Goal: Task Accomplishment & Management: Manage account settings

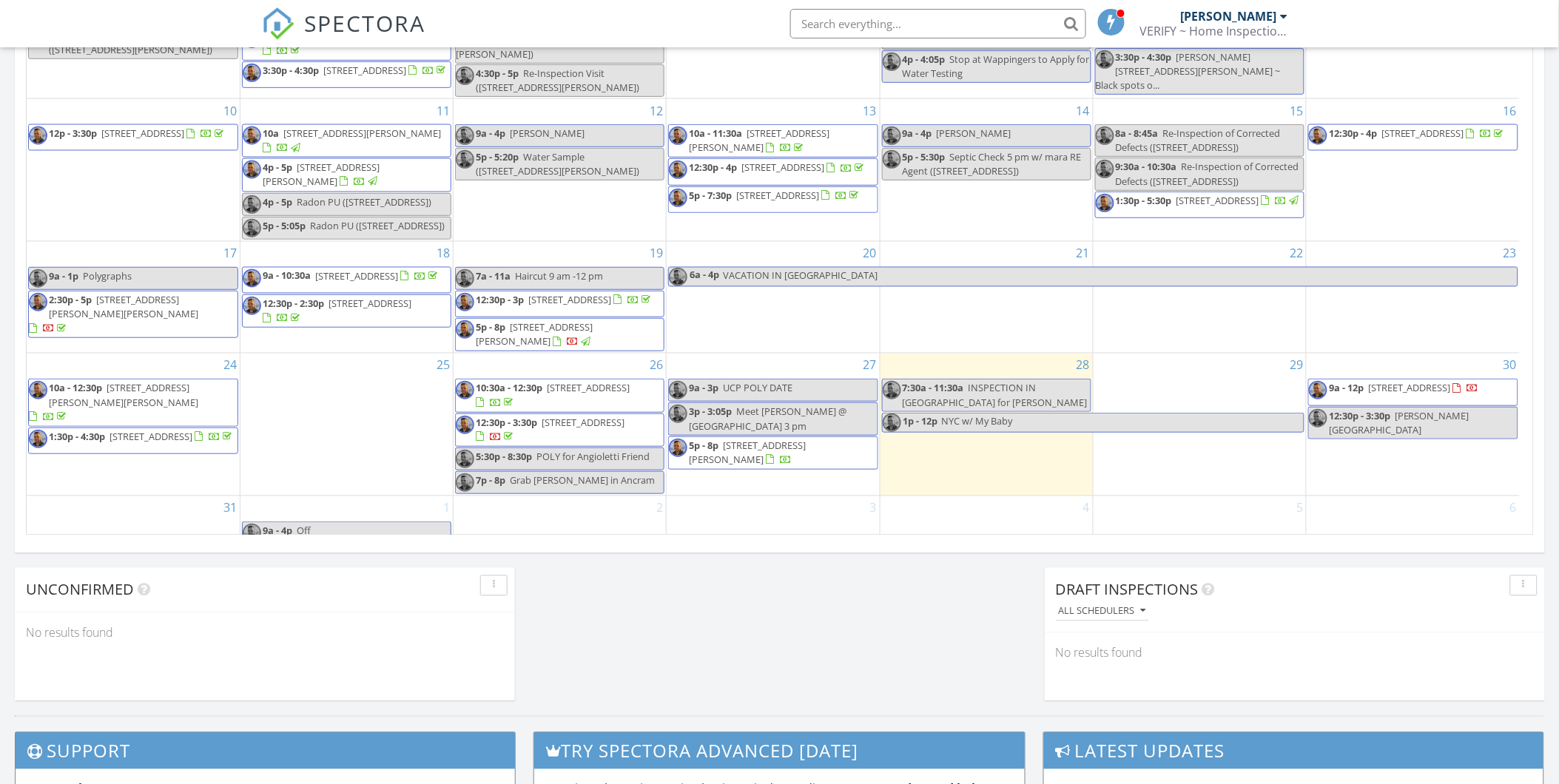
scroll to position [181, 0]
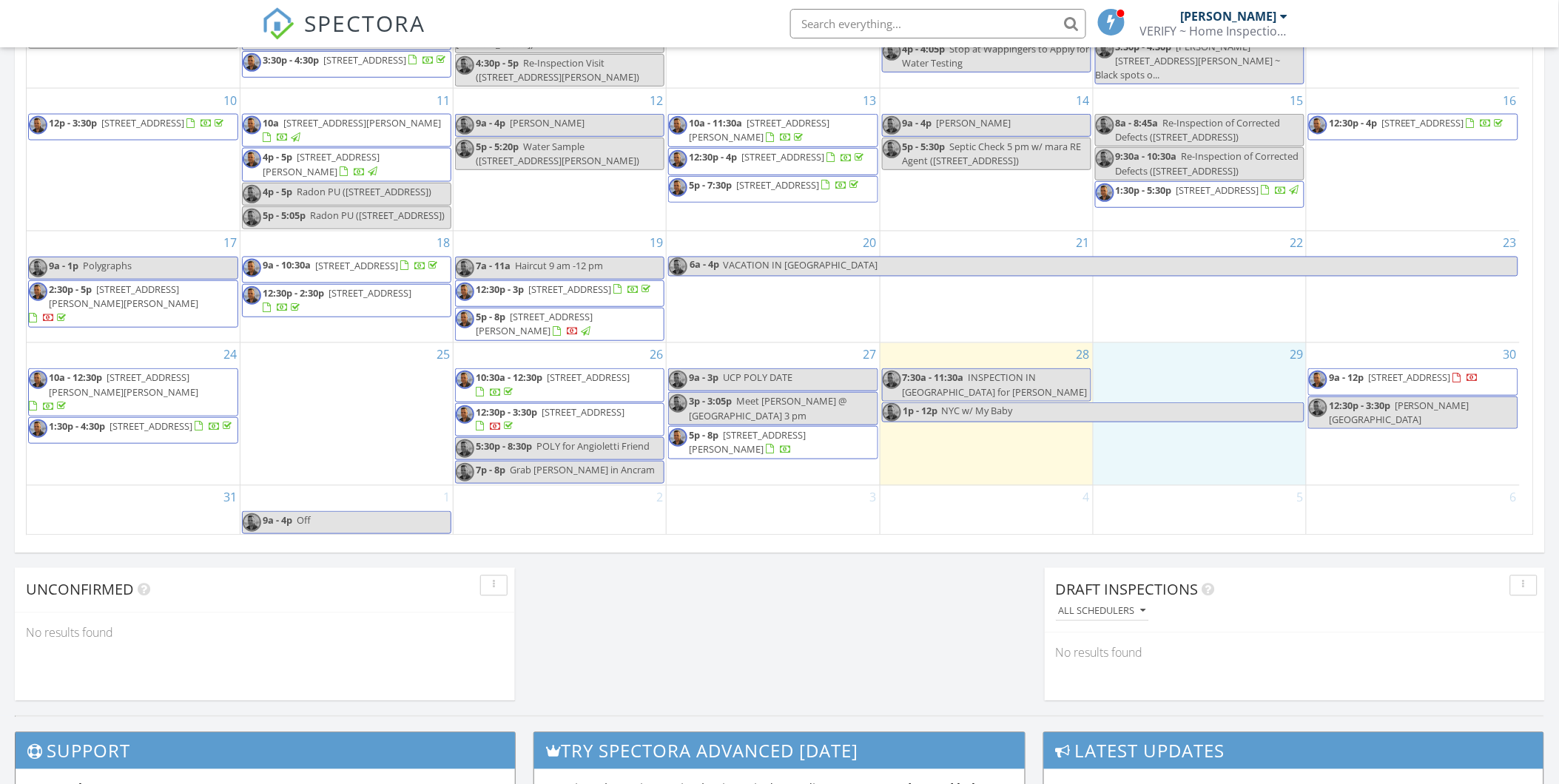
click at [1221, 368] on div "29" at bounding box center [1200, 415] width 212 height 142
click at [1195, 330] on link "Event" at bounding box center [1197, 328] width 76 height 23
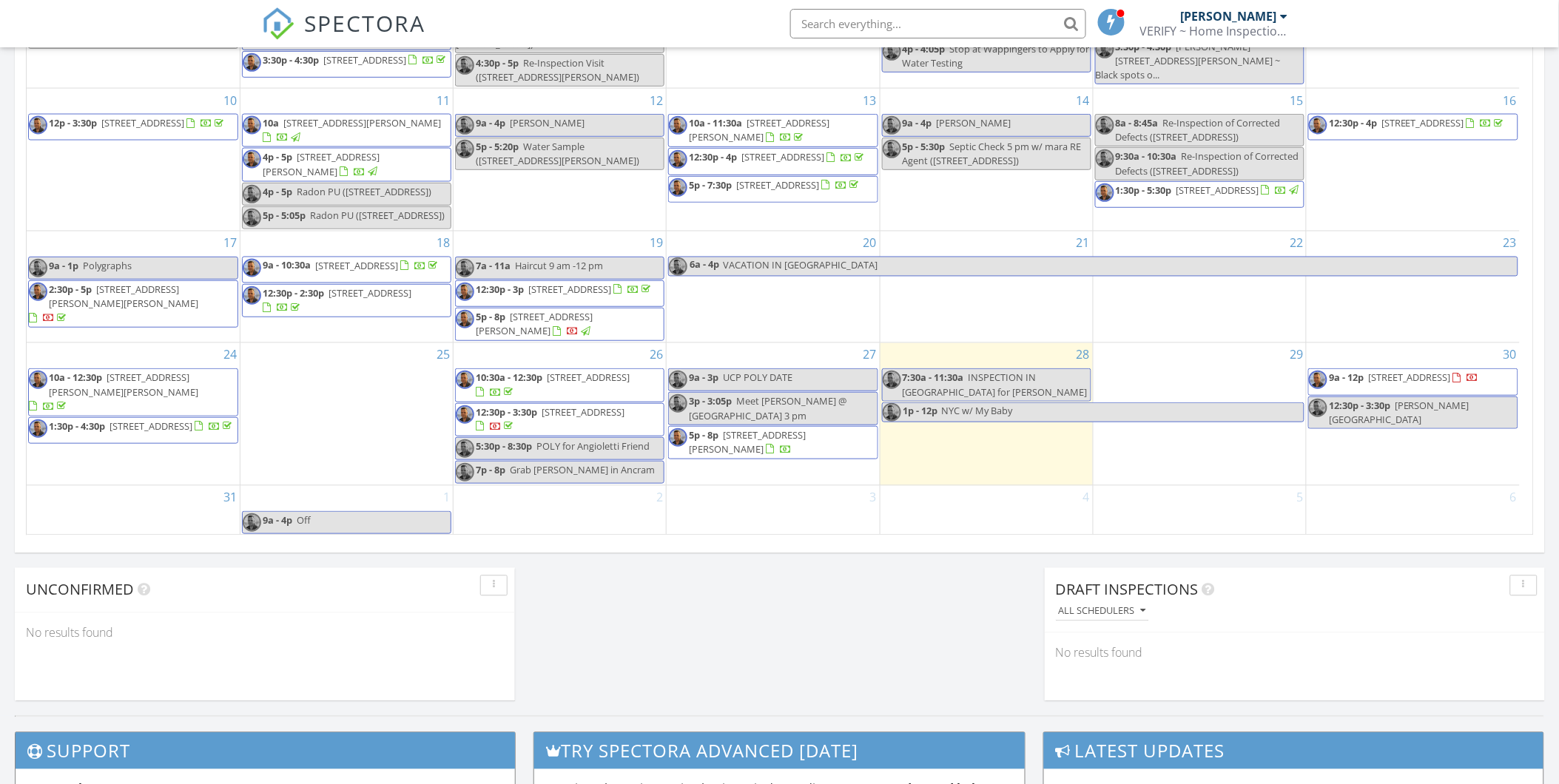
click at [1454, 383] on div at bounding box center [779, 392] width 1559 height 784
click at [1454, 383] on span "9a - 12p 101 Bruyn Ave, Kingston 12401" at bounding box center [1394, 382] width 171 height 23
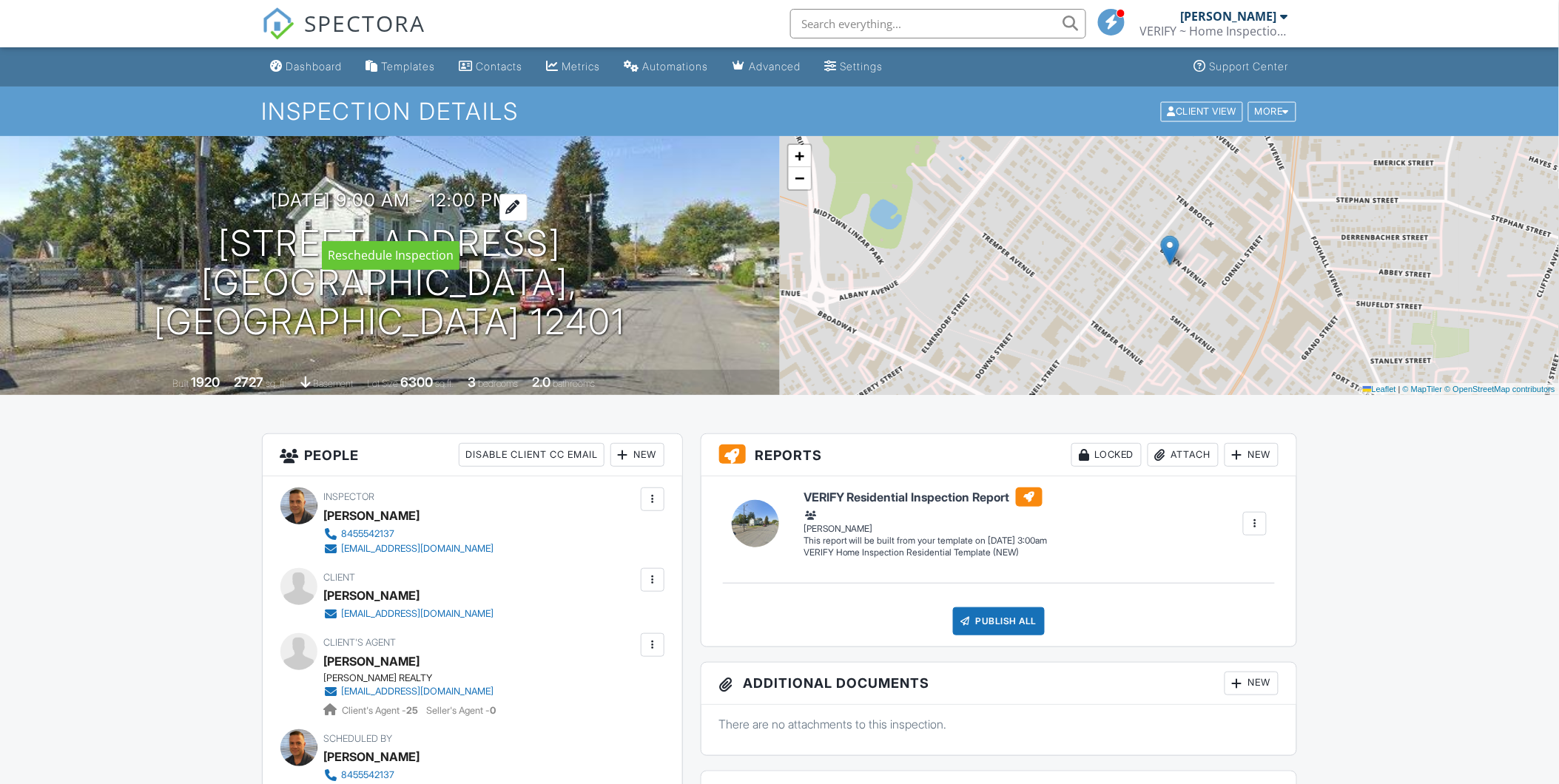
click at [527, 221] on div at bounding box center [514, 207] width 28 height 28
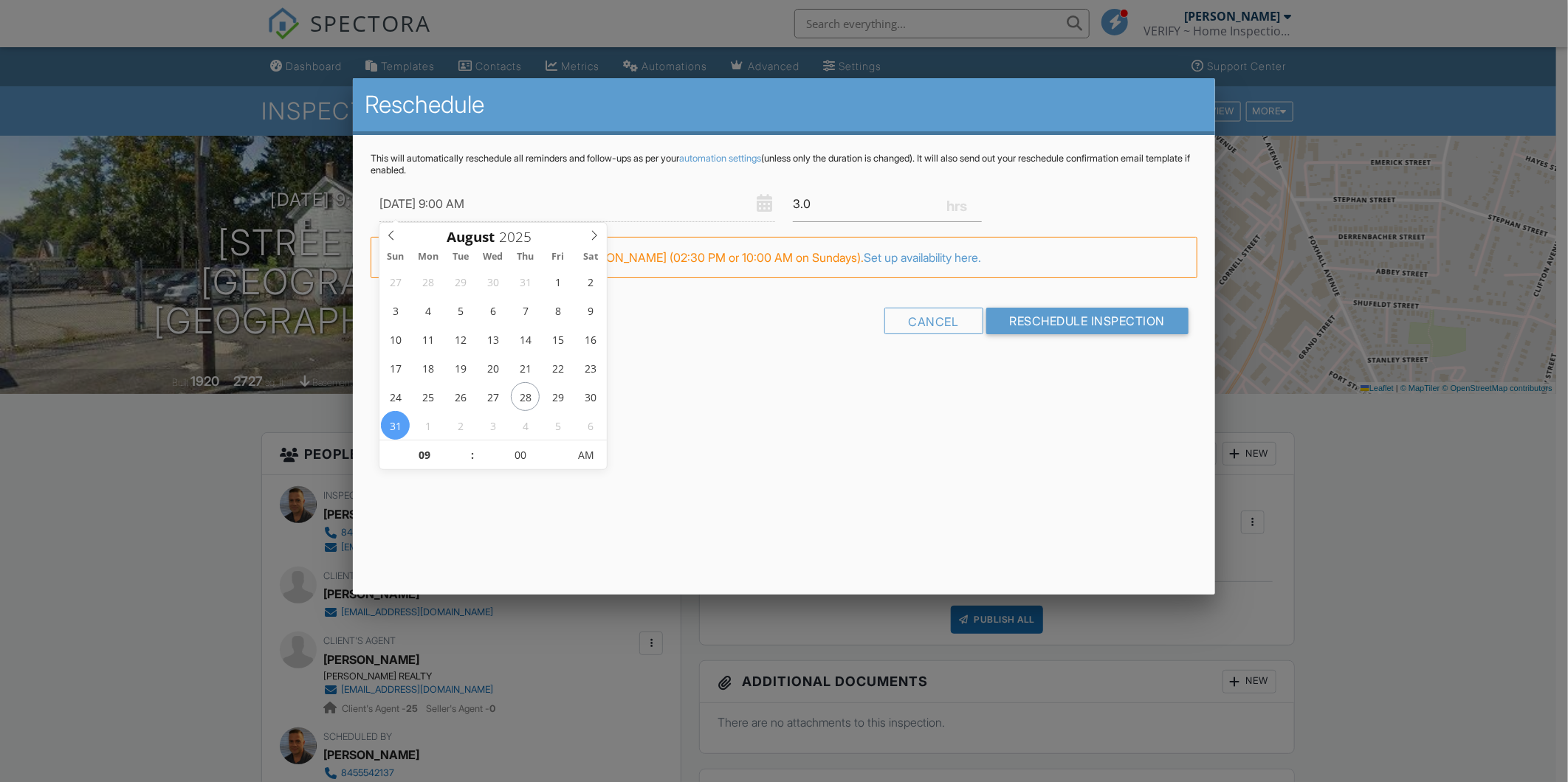
click at [707, 196] on input "08/31/2025 9:00 AM" at bounding box center [577, 203] width 396 height 36
type input "08/31/2025 10:00 AM"
type input "10"
click at [464, 445] on span at bounding box center [465, 449] width 10 height 15
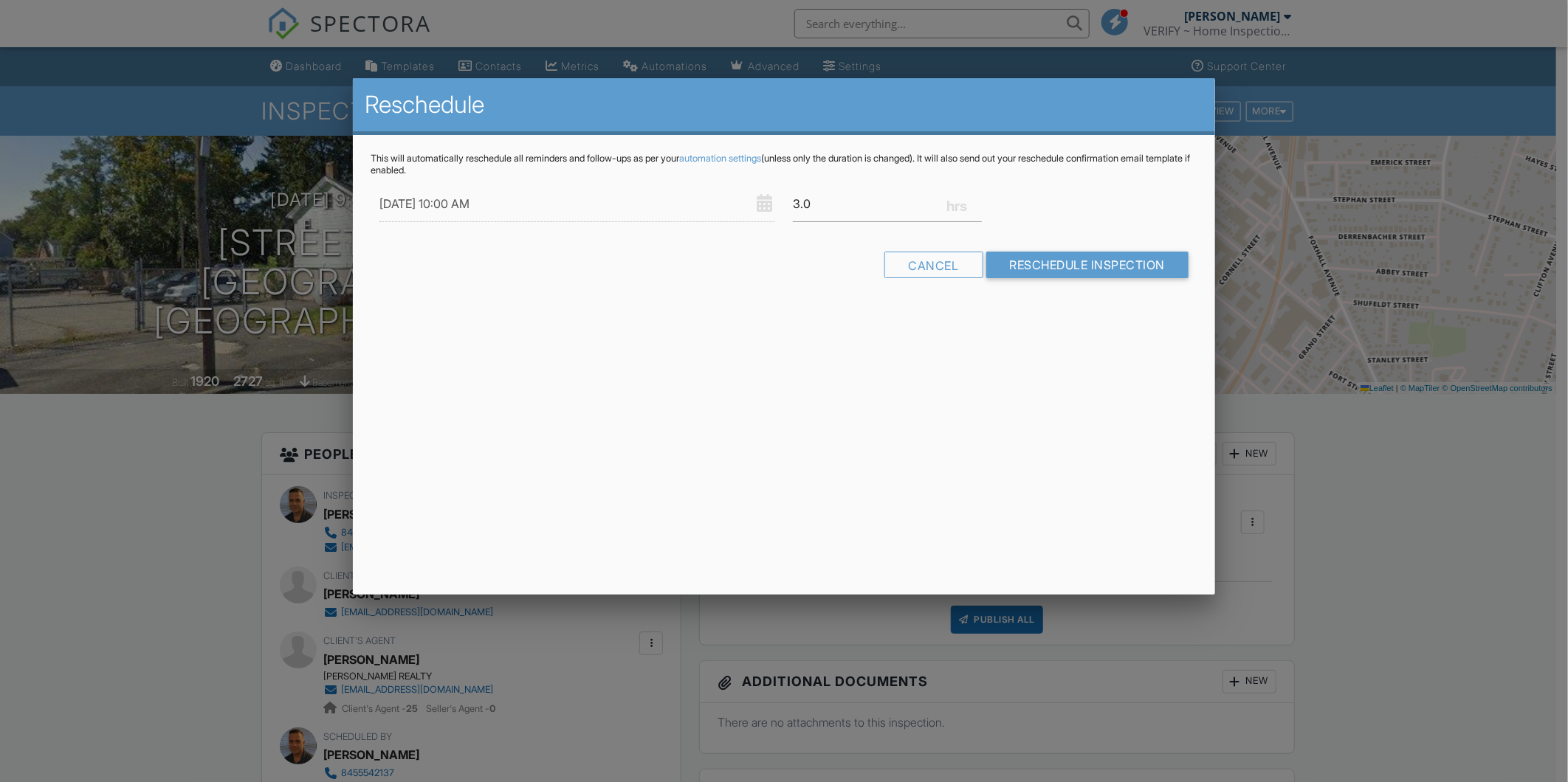
click at [776, 445] on div "Reschedule This will automatically reschedule all reminders and follow-ups as p…" at bounding box center [784, 337] width 862 height 517
click at [1077, 270] on input "Reschedule Inspection" at bounding box center [1088, 265] width 203 height 27
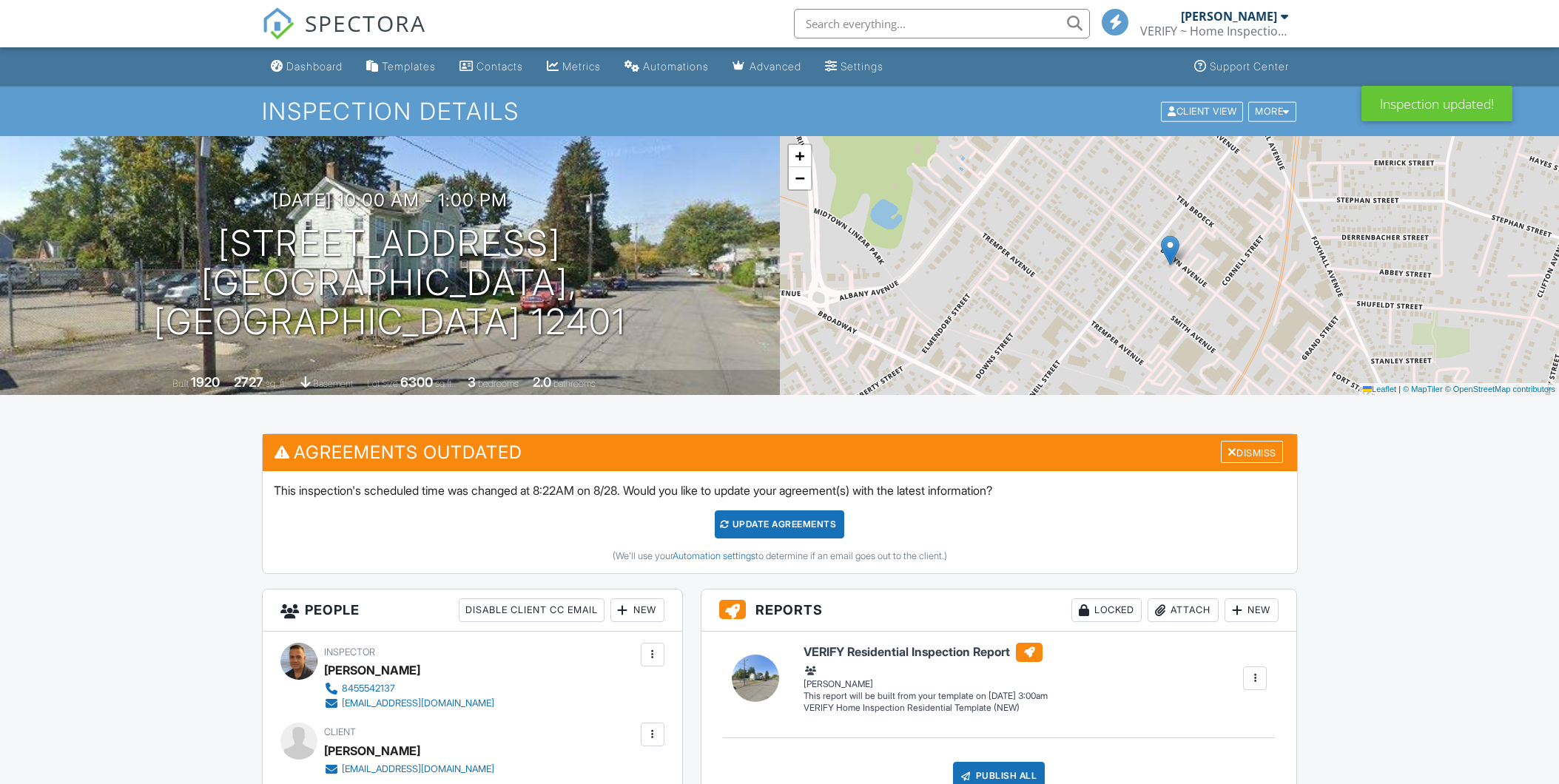
click at [782, 528] on div "Update Agreements" at bounding box center [779, 525] width 130 height 28
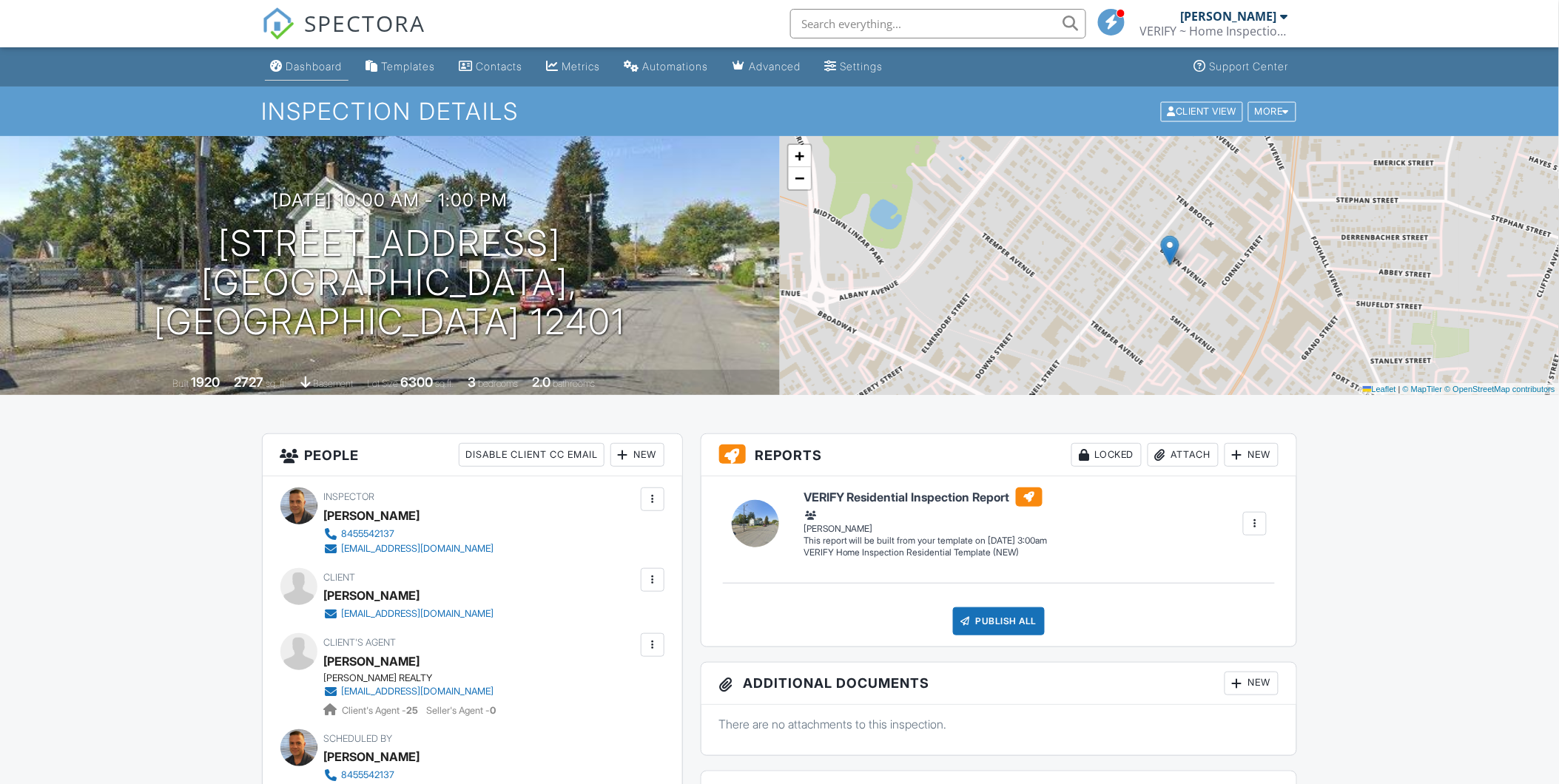
click at [294, 65] on div "Dashboard" at bounding box center [314, 66] width 56 height 13
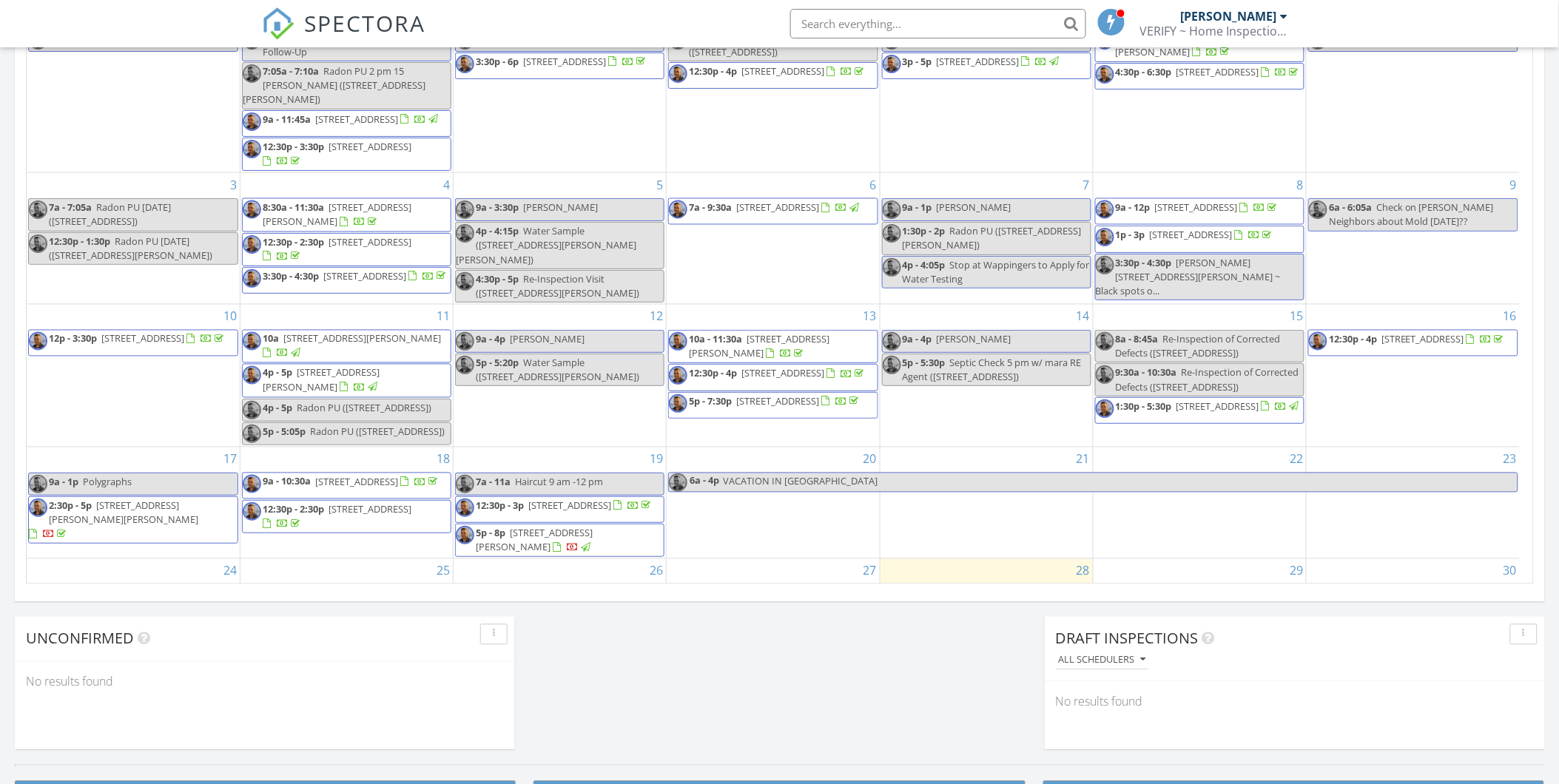
scroll to position [192, 0]
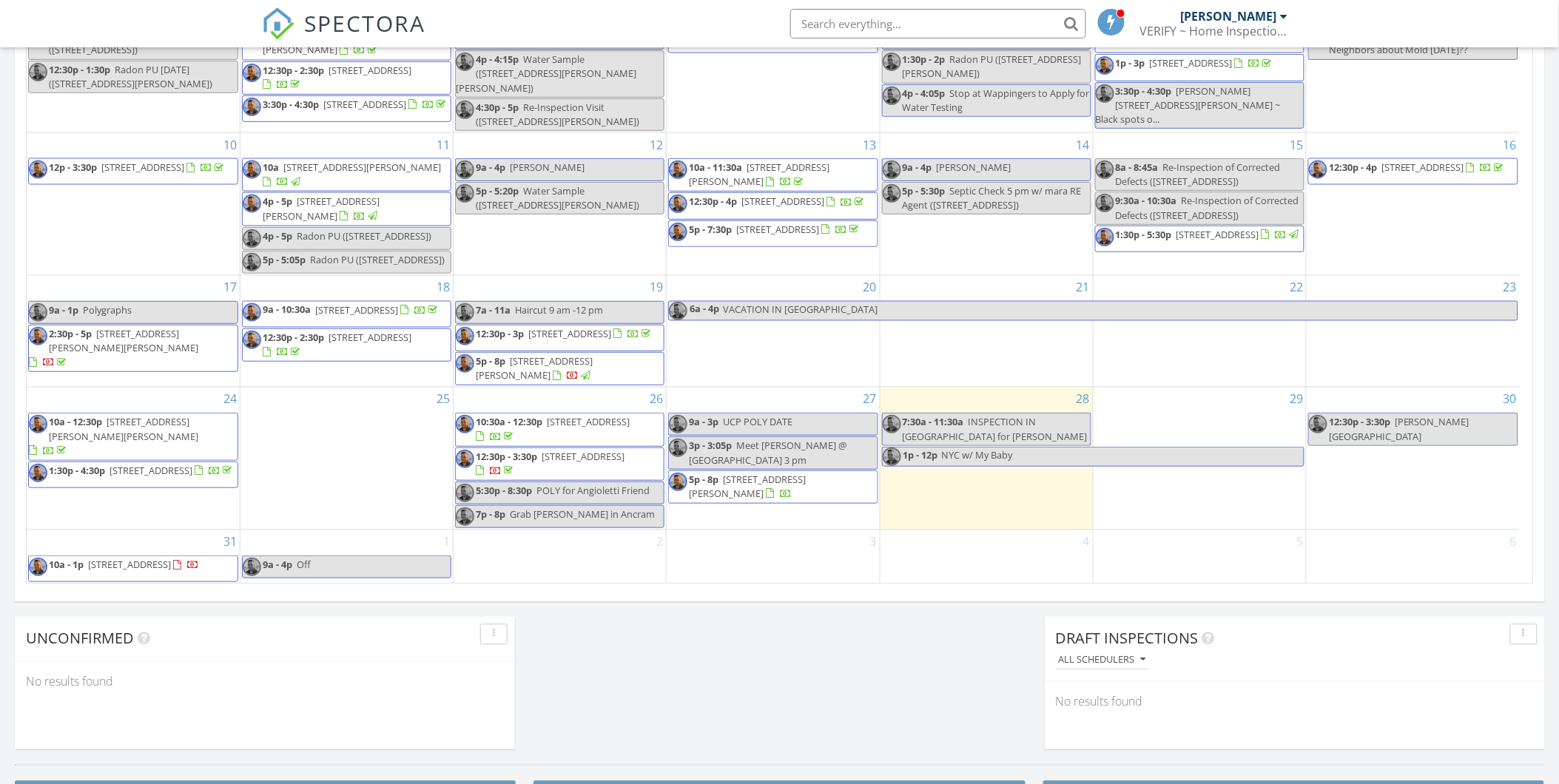
click at [192, 464] on span "496 New Forge Rd, Ancram 12502" at bounding box center [150, 471] width 83 height 13
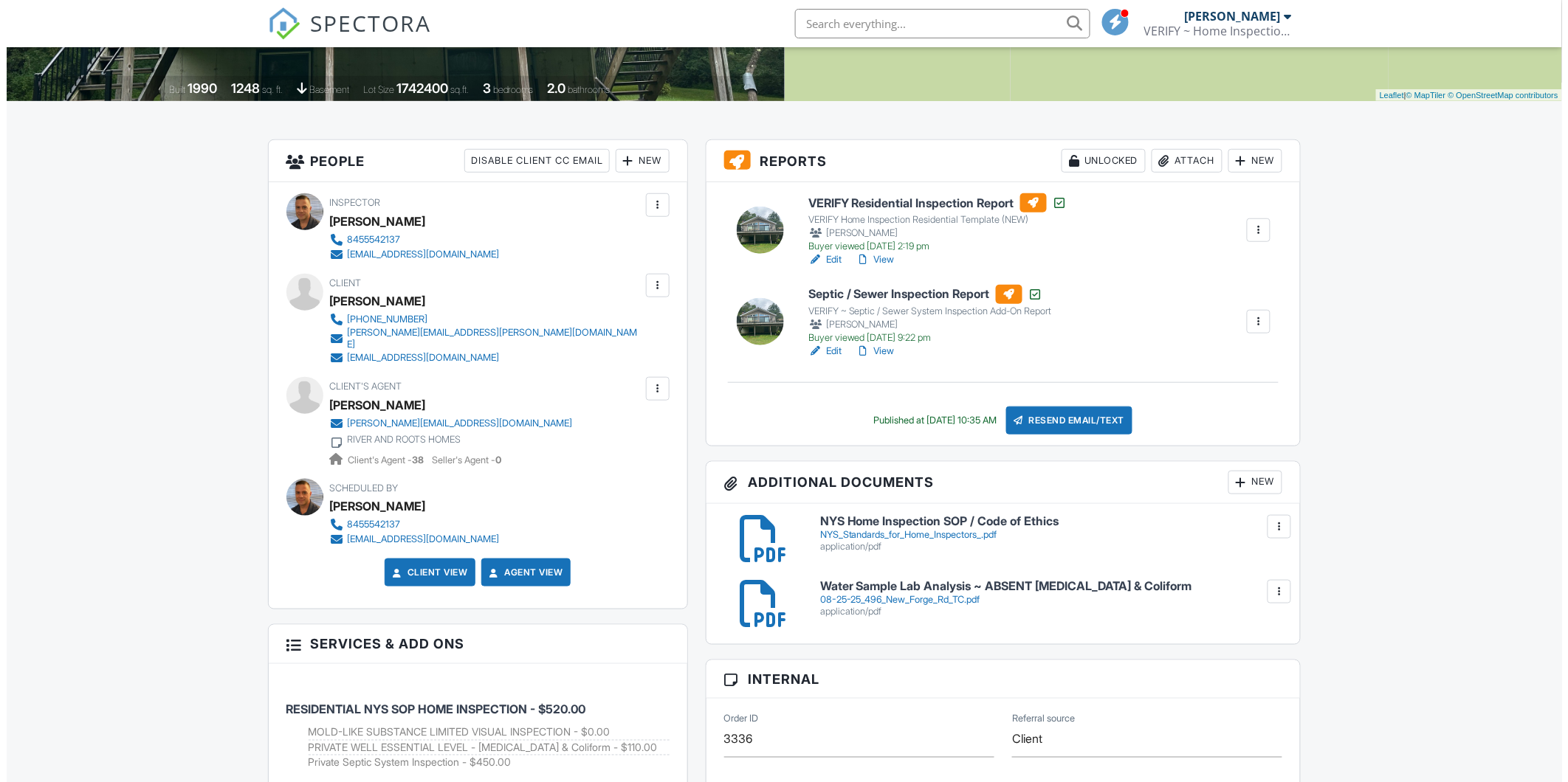
scroll to position [344, 0]
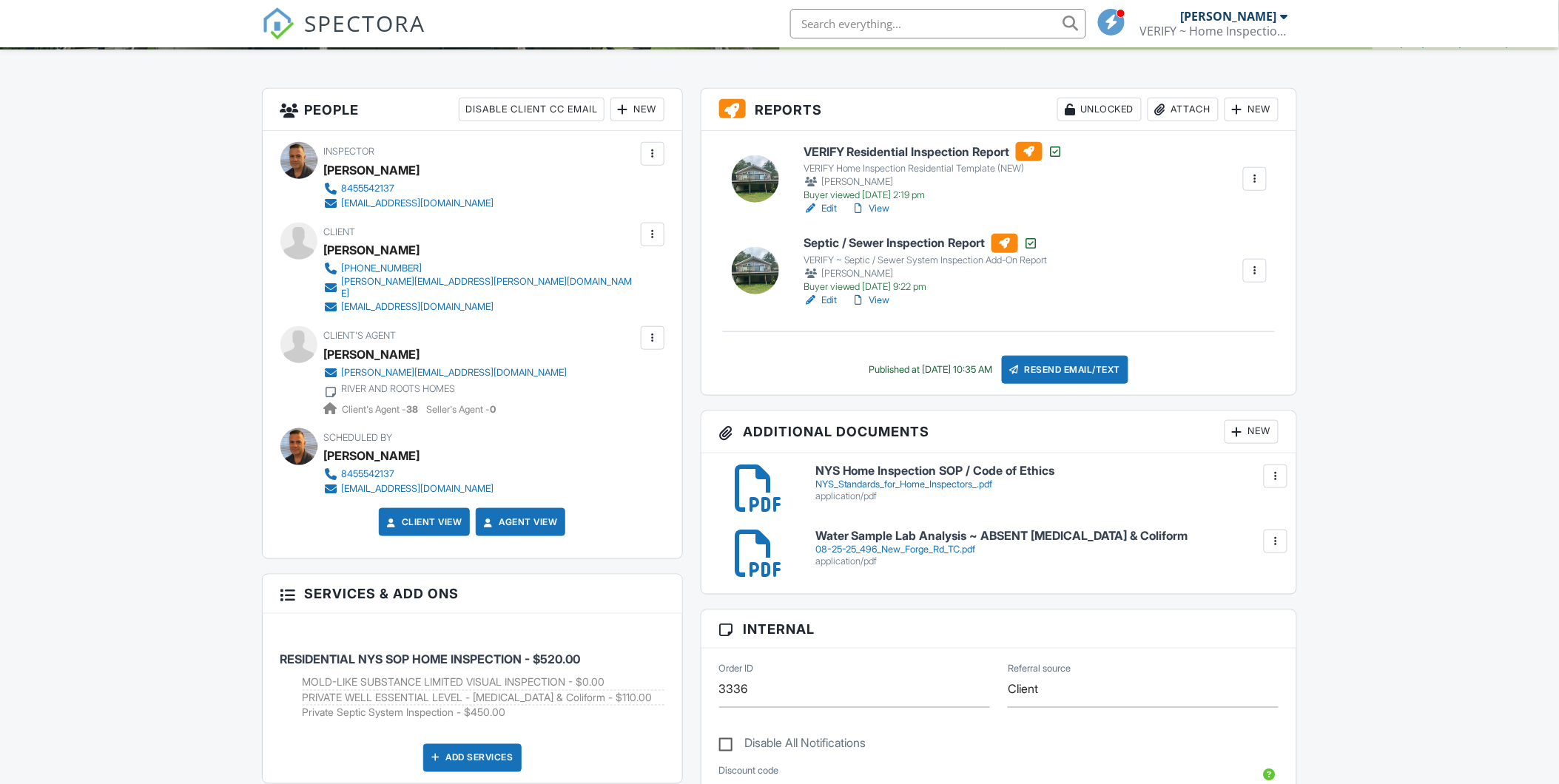
click at [1241, 423] on div "New" at bounding box center [1251, 432] width 54 height 23
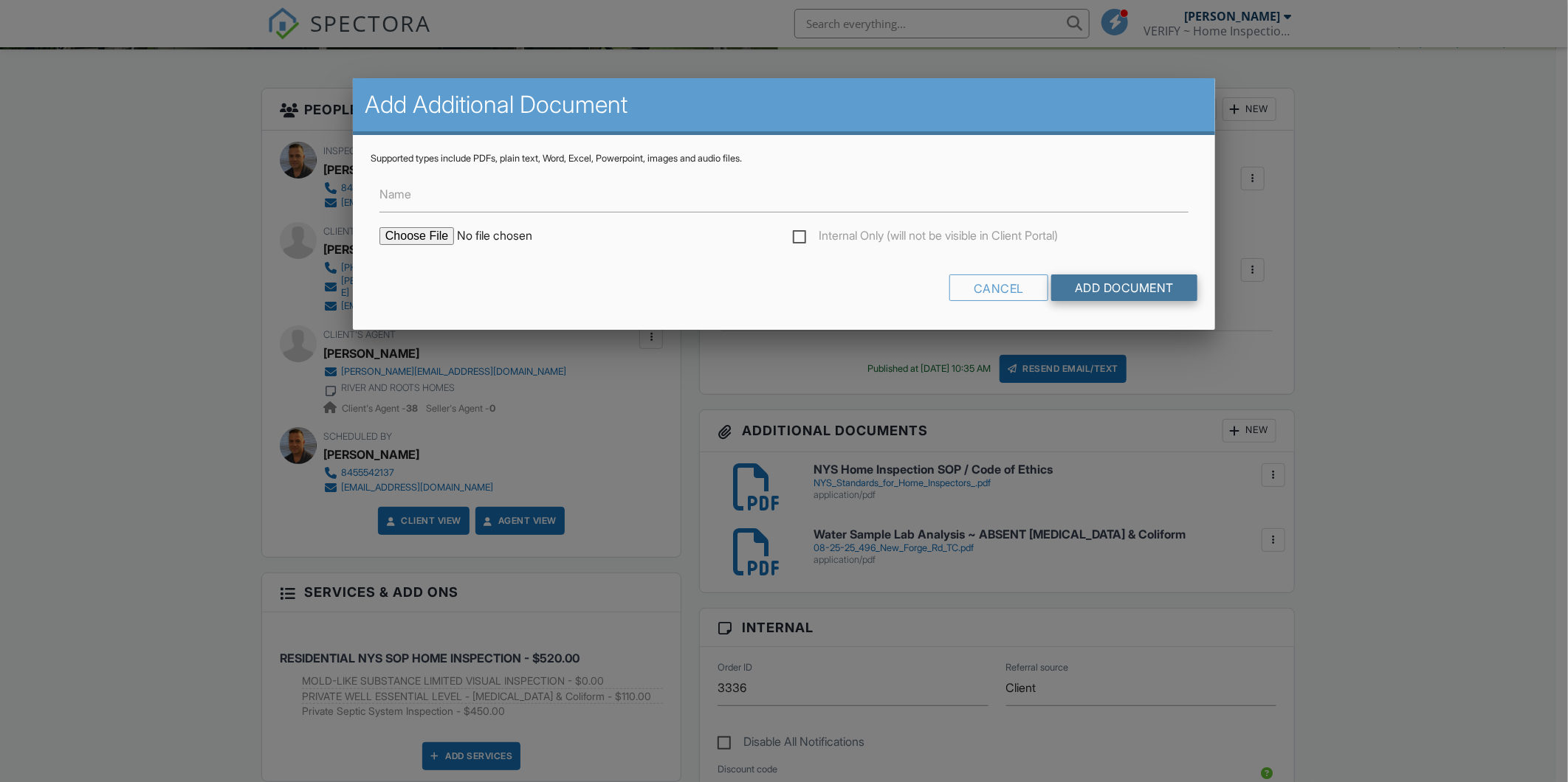
click at [1088, 286] on input "Add Document" at bounding box center [1124, 288] width 146 height 27
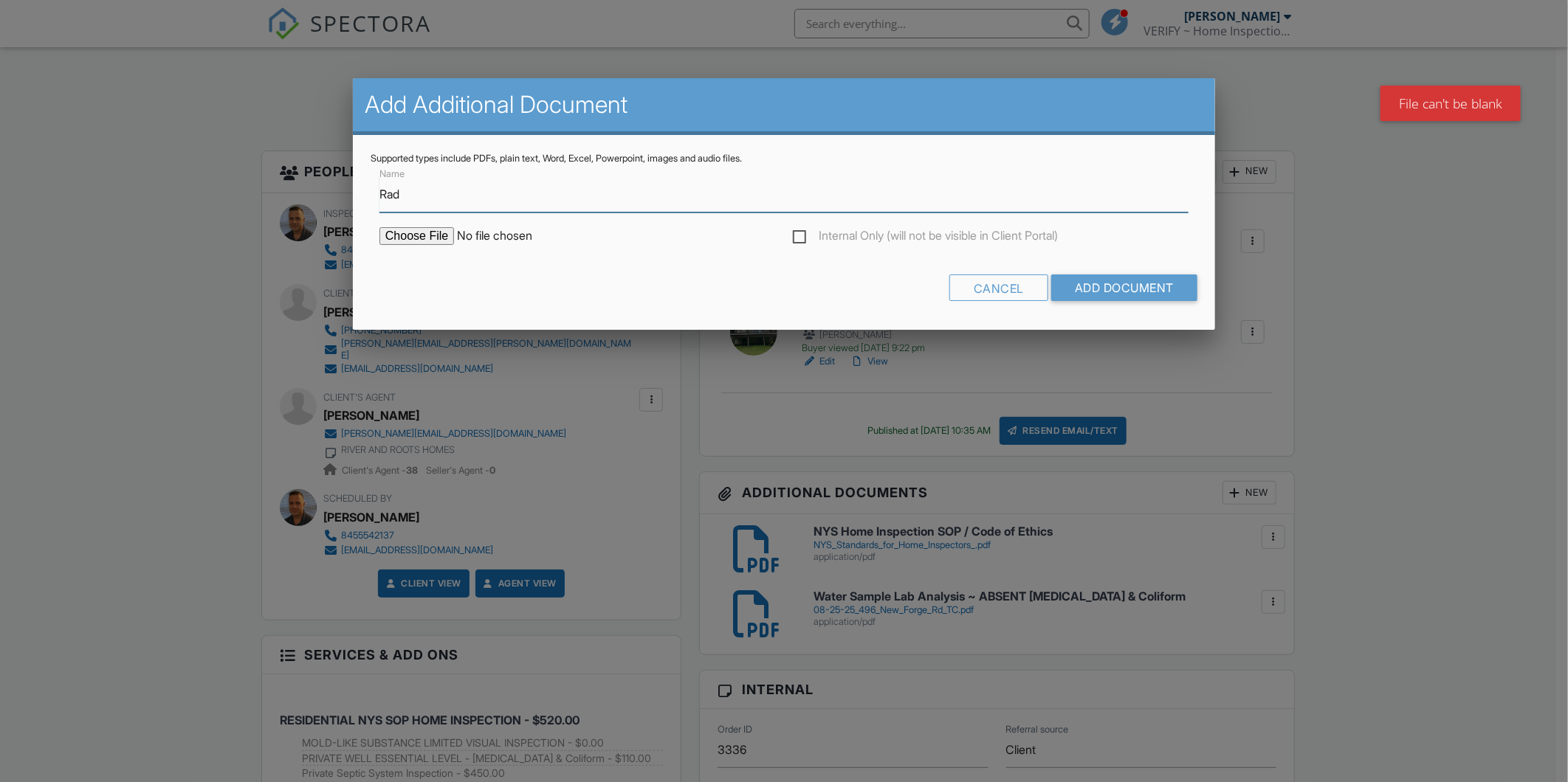
type input "Radon Gas Measurement - ABOVE 4.0"
click at [410, 231] on input "file" at bounding box center [505, 236] width 251 height 18
type input "C:\fakepath\RP22103040070_24Aug25_1500.pdf"
click at [1115, 283] on input "Add Document" at bounding box center [1124, 288] width 146 height 27
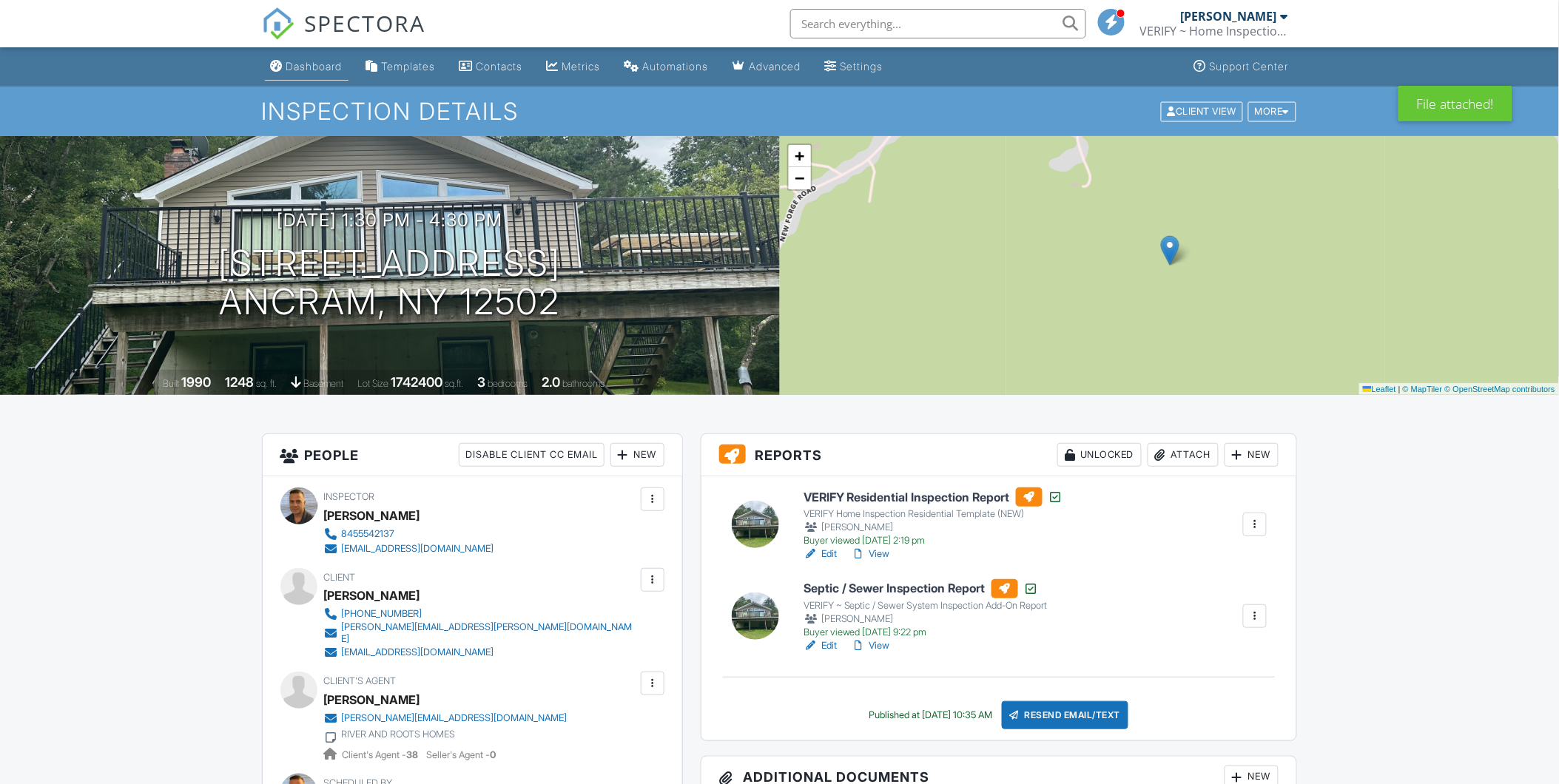
click at [293, 63] on div "Dashboard" at bounding box center [314, 66] width 56 height 13
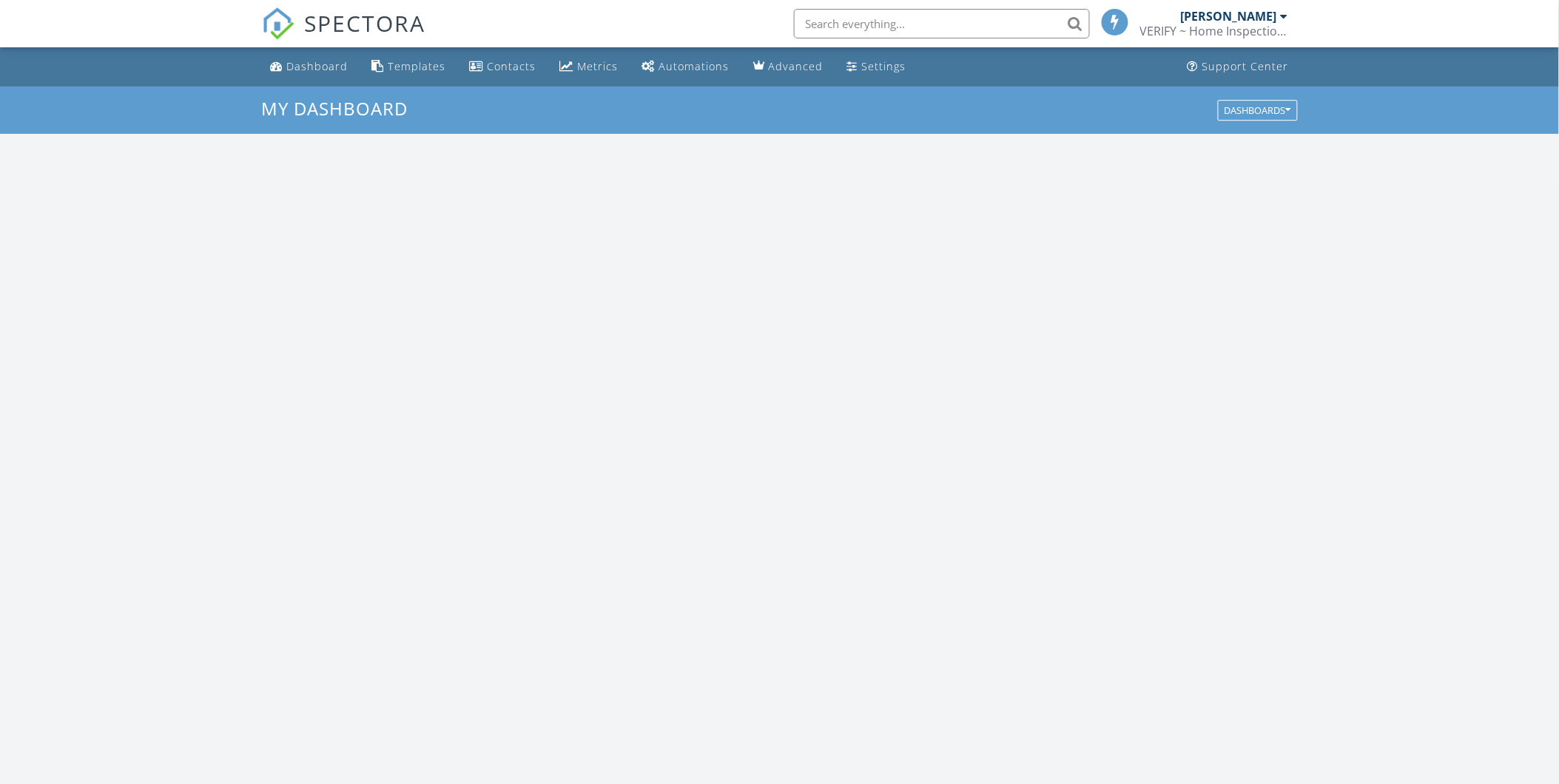
scroll to position [1372, 1586]
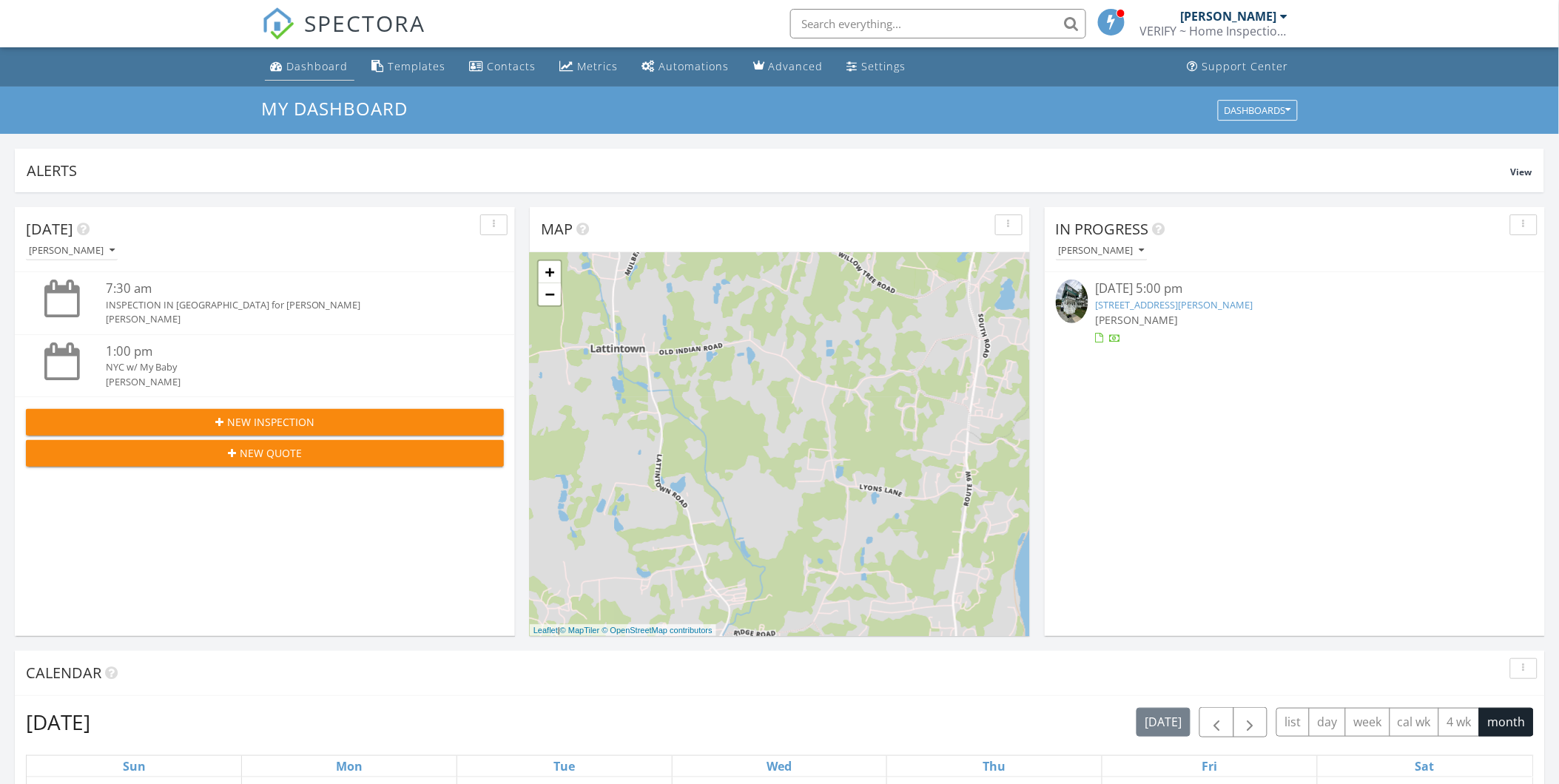
click at [303, 72] on div "Dashboard" at bounding box center [317, 66] width 61 height 14
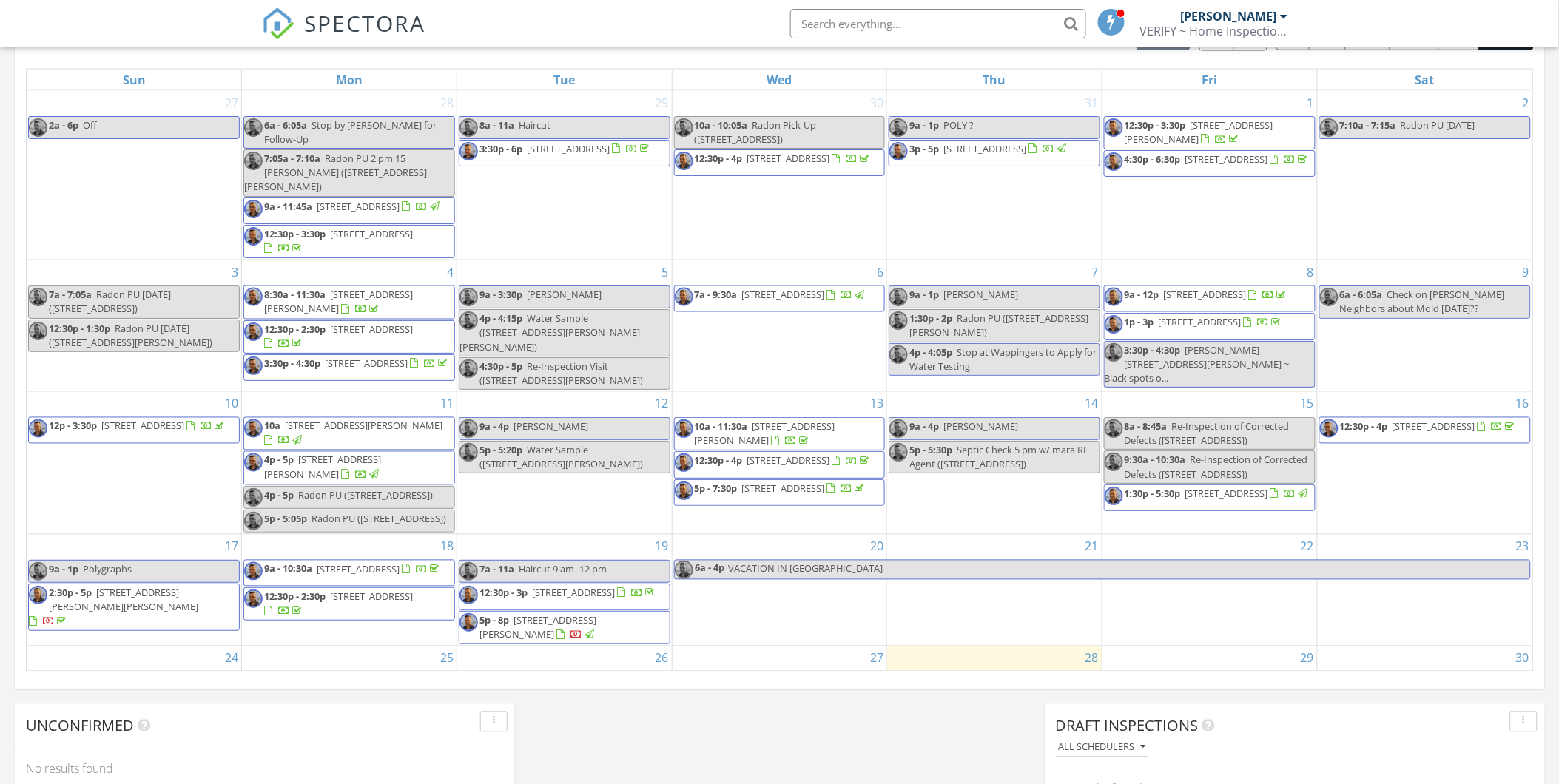
scroll to position [731, 0]
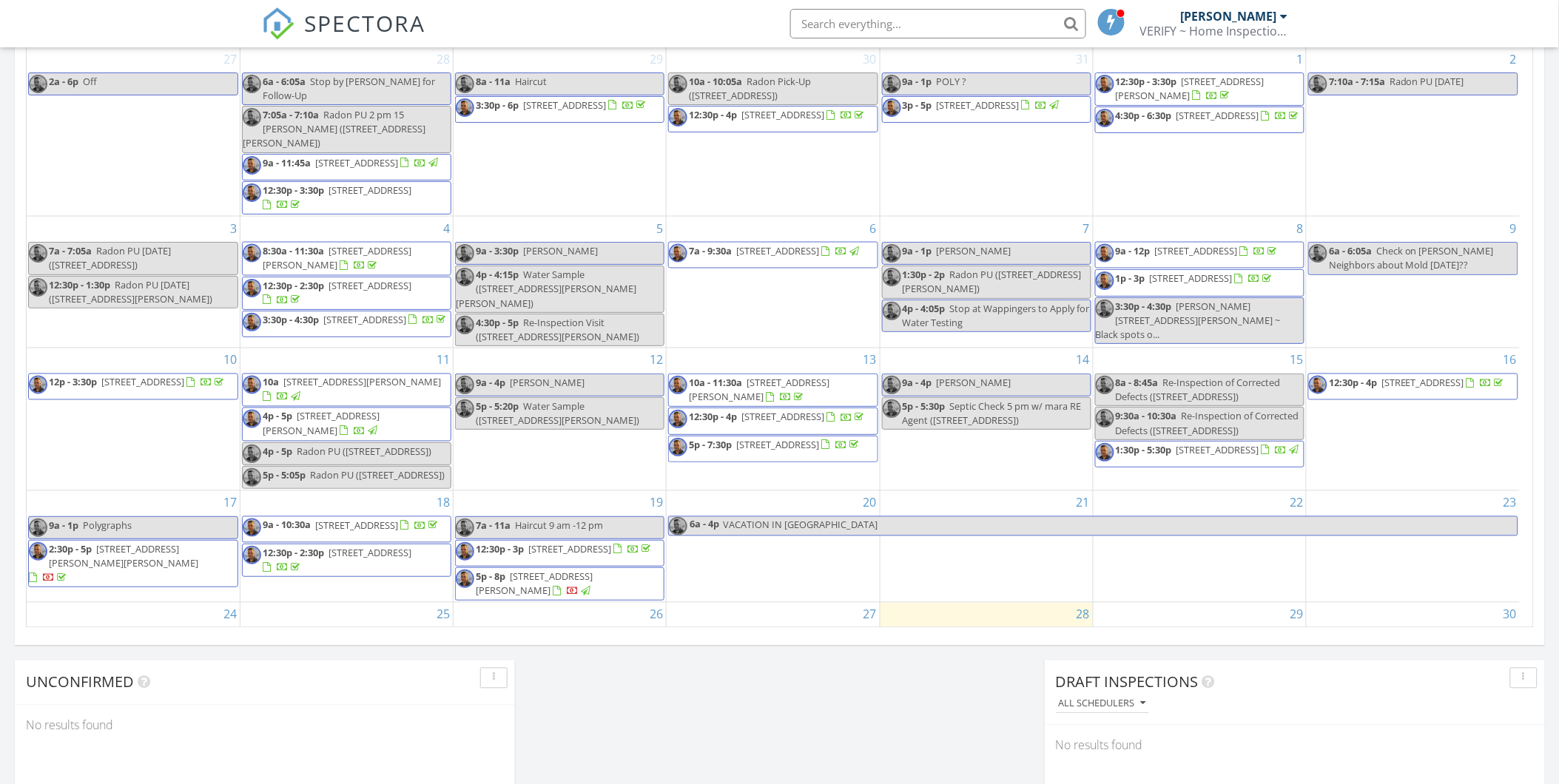
drag, startPoint x: 608, startPoint y: 588, endPoint x: 623, endPoint y: 585, distance: 15.3
click at [593, 585] on span "[STREET_ADDRESS][PERSON_NAME]" at bounding box center [534, 583] width 117 height 28
